Goal: Check status: Check status

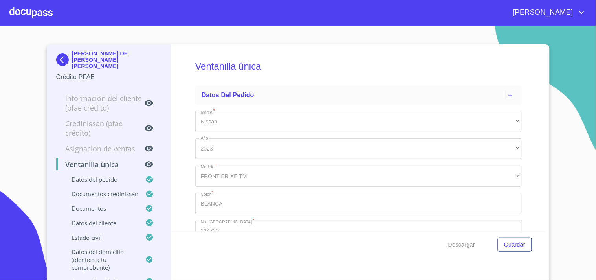
click at [22, 9] on div at bounding box center [30, 12] width 43 height 25
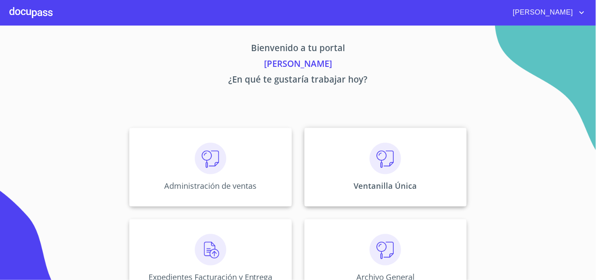
click at [384, 161] on img at bounding box center [385, 158] width 31 height 31
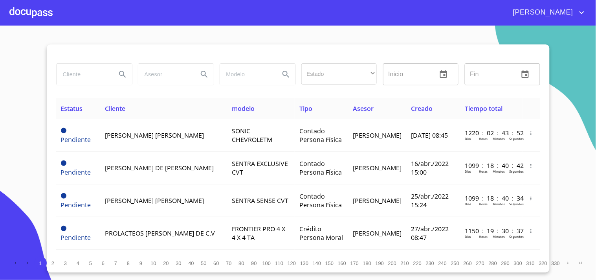
click at [81, 75] on input "search" at bounding box center [83, 74] width 53 height 21
type input "[PERSON_NAME]"
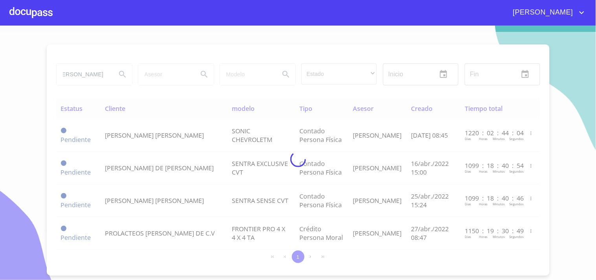
scroll to position [0, 0]
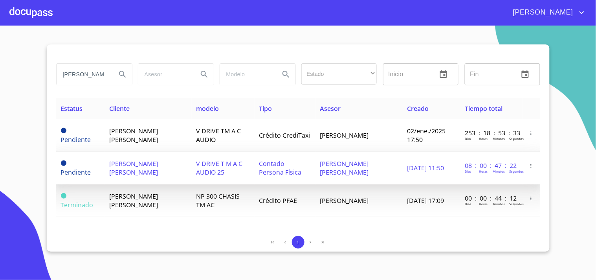
click at [154, 157] on td "[PERSON_NAME] [PERSON_NAME]" at bounding box center [148, 168] width 87 height 33
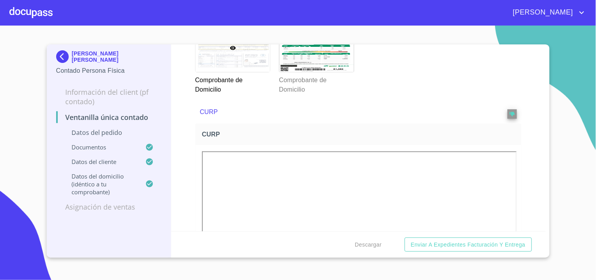
scroll to position [874, 0]
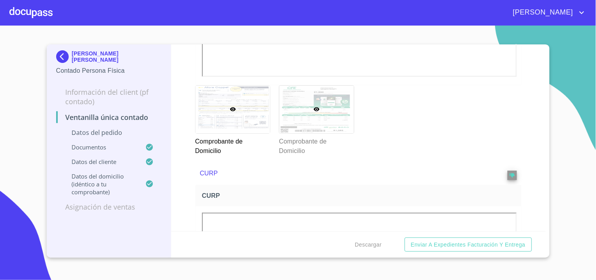
click at [321, 116] on div at bounding box center [317, 110] width 75 height 48
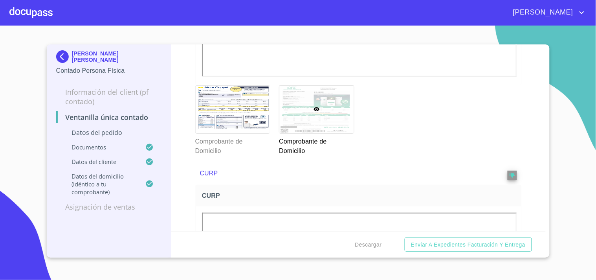
scroll to position [6, 0]
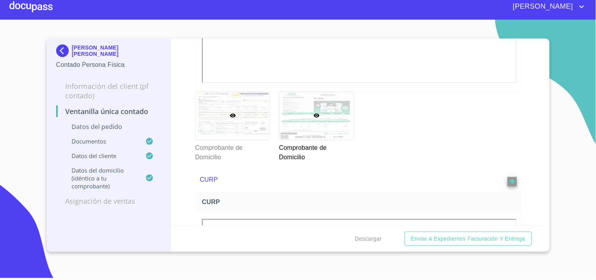
click at [219, 128] on div at bounding box center [233, 116] width 75 height 48
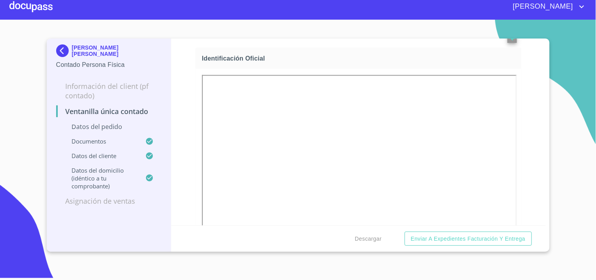
scroll to position [425, 0]
